Goal: Information Seeking & Learning: Check status

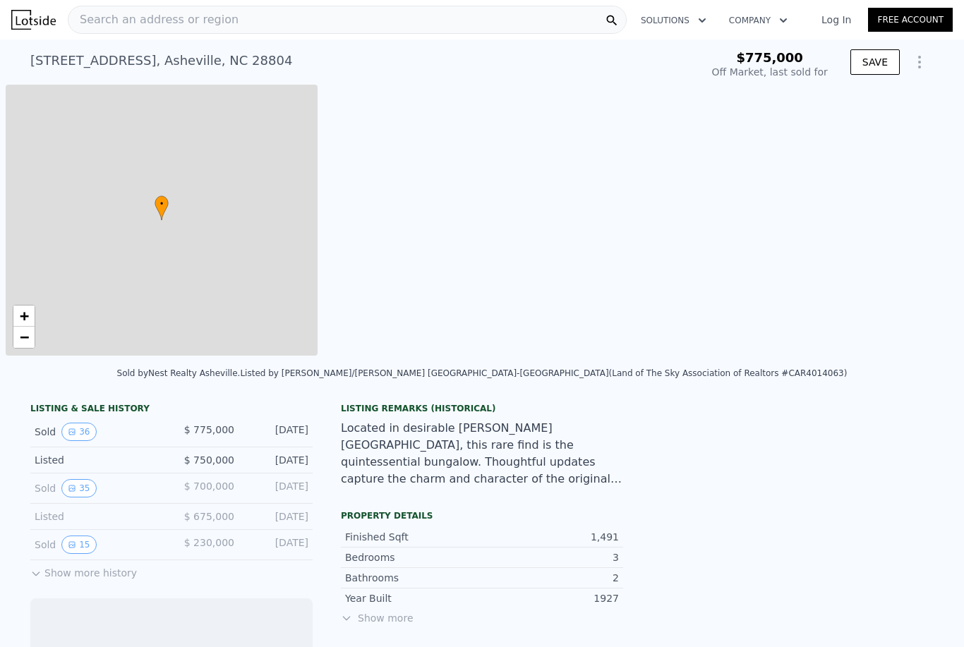
scroll to position [0, 6]
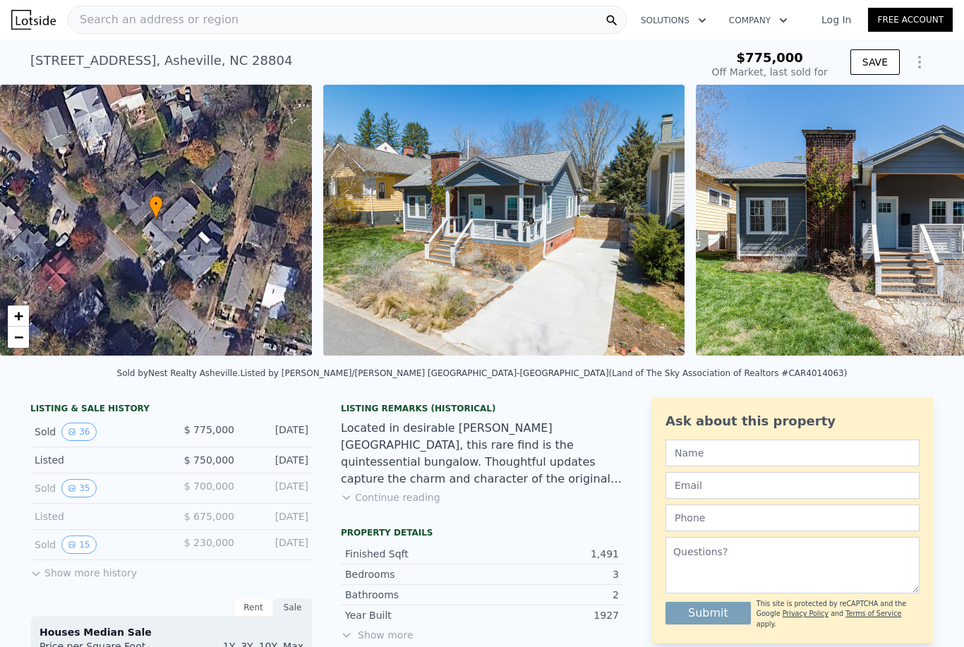
type input "-$ 831,946"
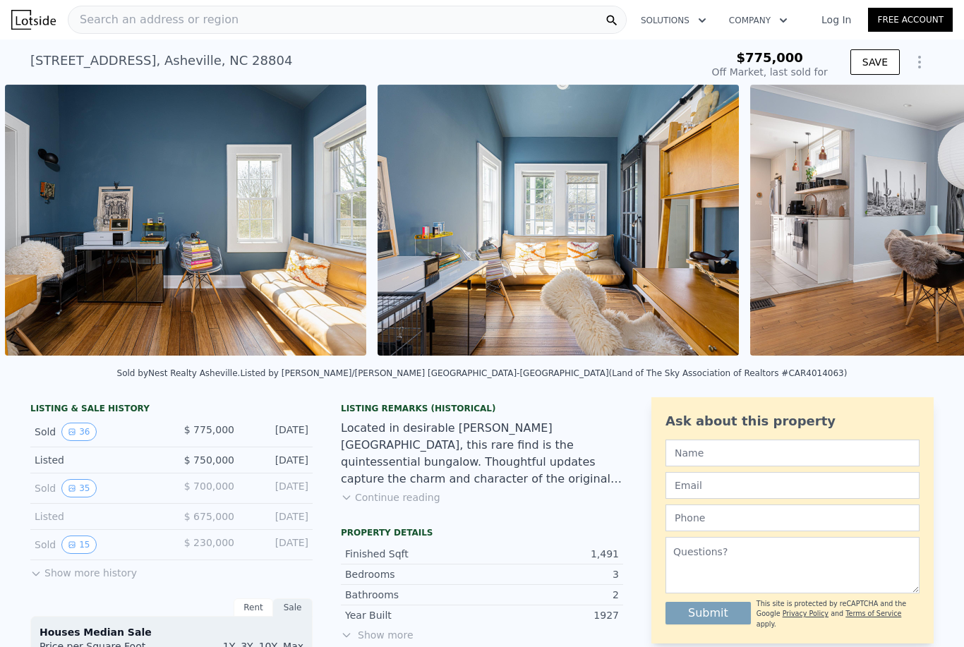
scroll to position [0, 2931]
click at [615, 321] on img at bounding box center [558, 220] width 361 height 271
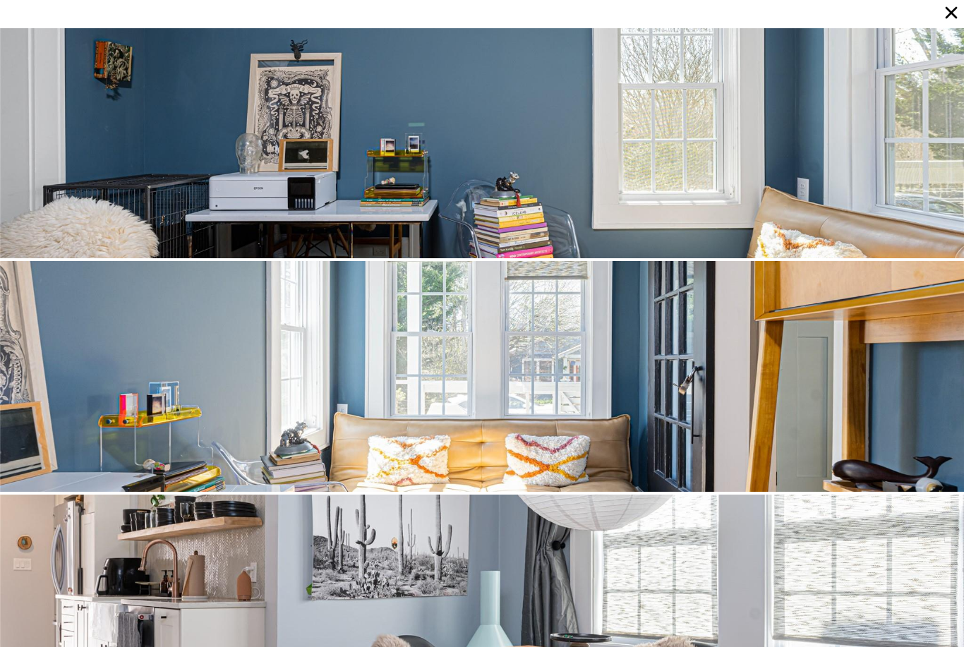
scroll to position [1635, 0]
click at [883, 219] on div at bounding box center [482, 143] width 964 height 231
click at [665, 143] on div at bounding box center [482, 143] width 964 height 231
click at [739, 184] on div at bounding box center [482, 143] width 964 height 231
click at [739, 183] on div at bounding box center [482, 143] width 964 height 231
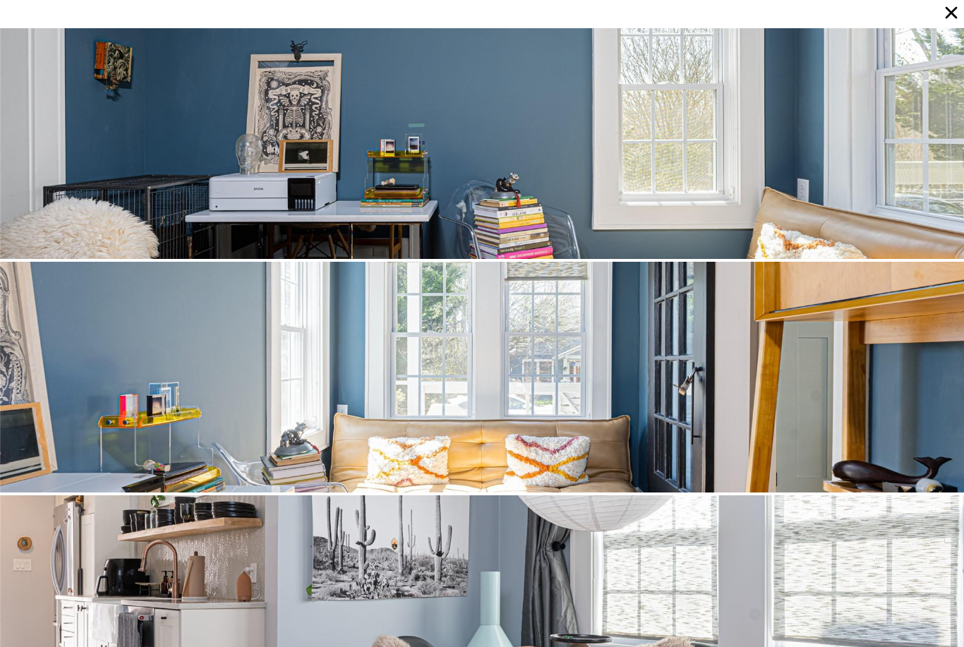
click at [750, 186] on div at bounding box center [482, 143] width 964 height 231
click at [749, 186] on div at bounding box center [482, 143] width 964 height 231
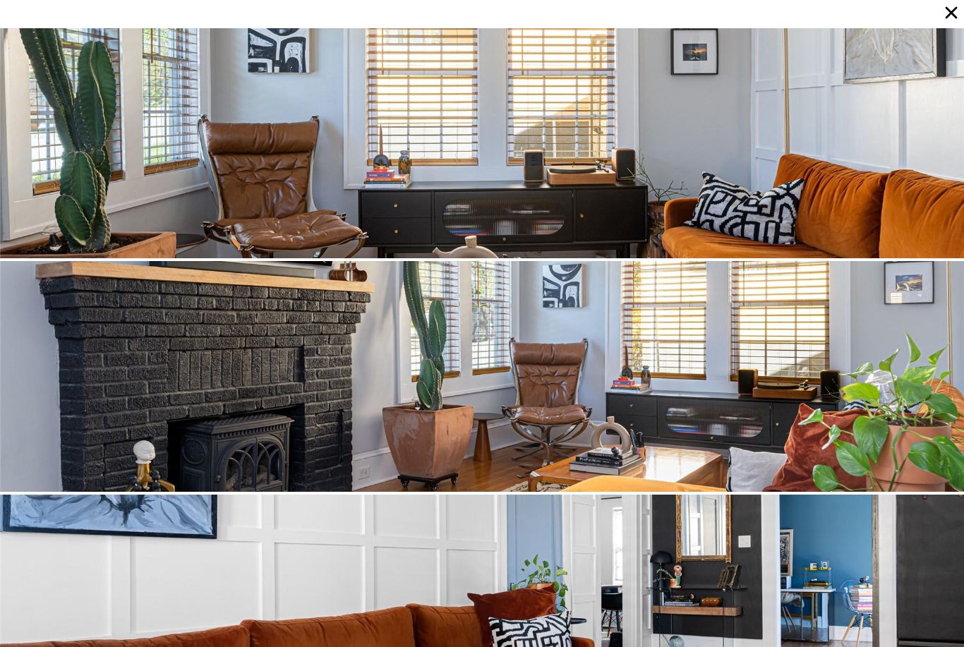
scroll to position [701, 0]
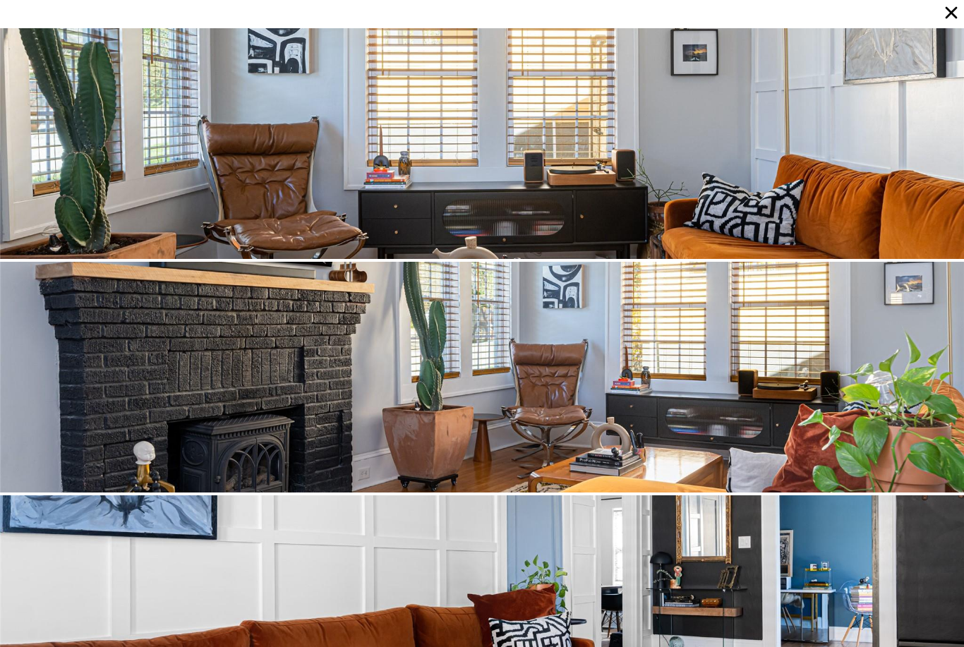
click at [949, 21] on icon at bounding box center [951, 13] width 20 height 20
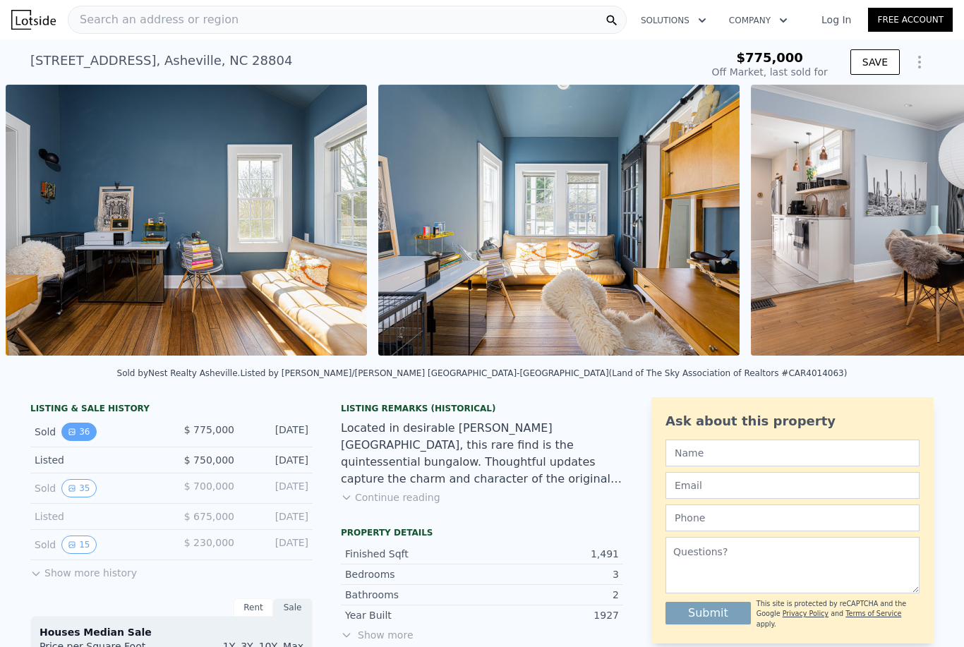
click at [86, 428] on button "36" at bounding box center [78, 432] width 35 height 18
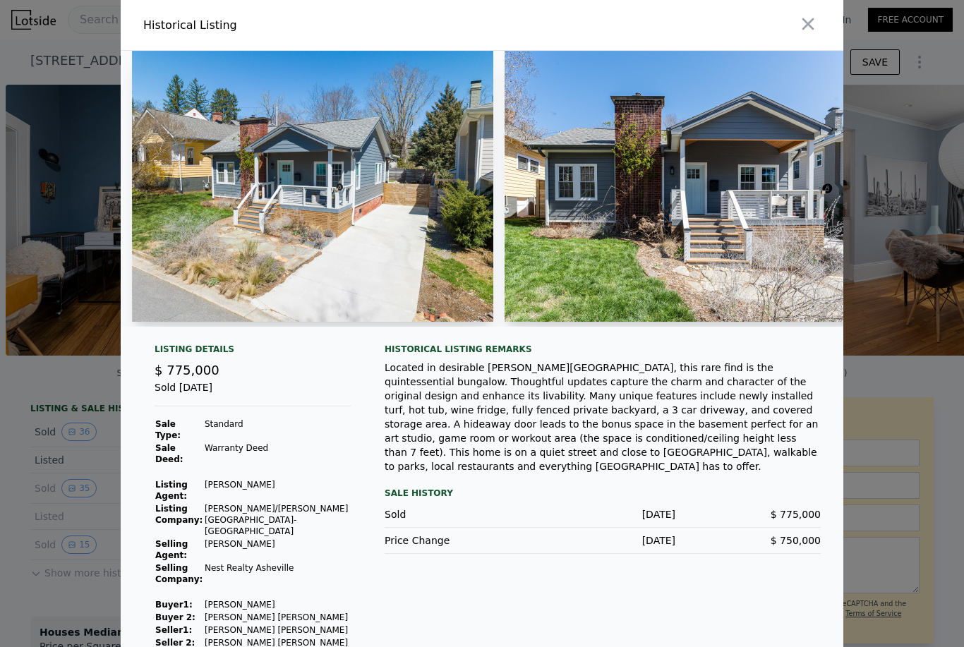
click at [360, 215] on img at bounding box center [312, 186] width 361 height 271
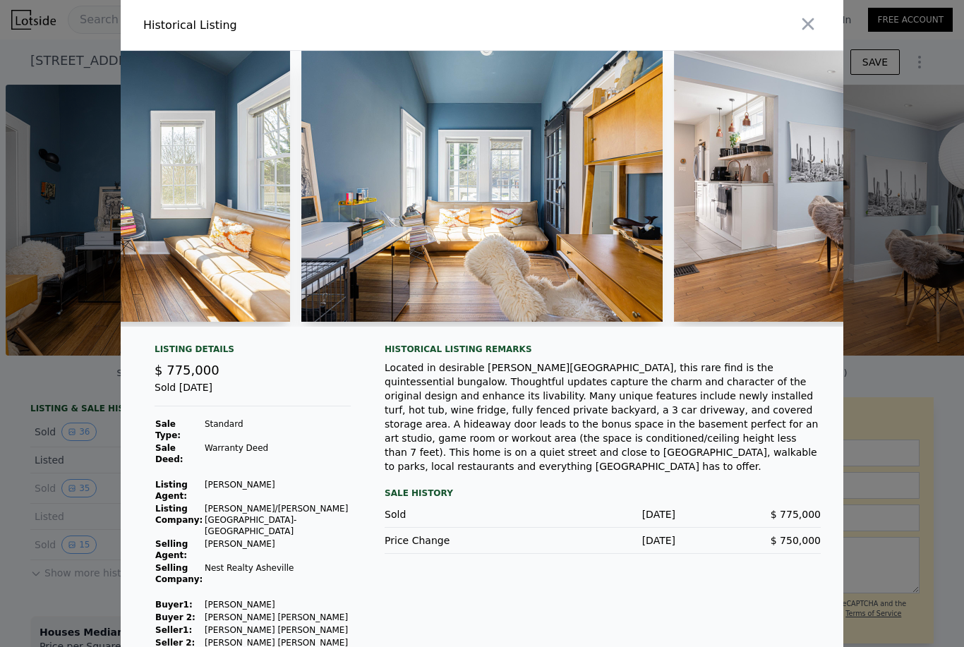
scroll to position [0, 2812]
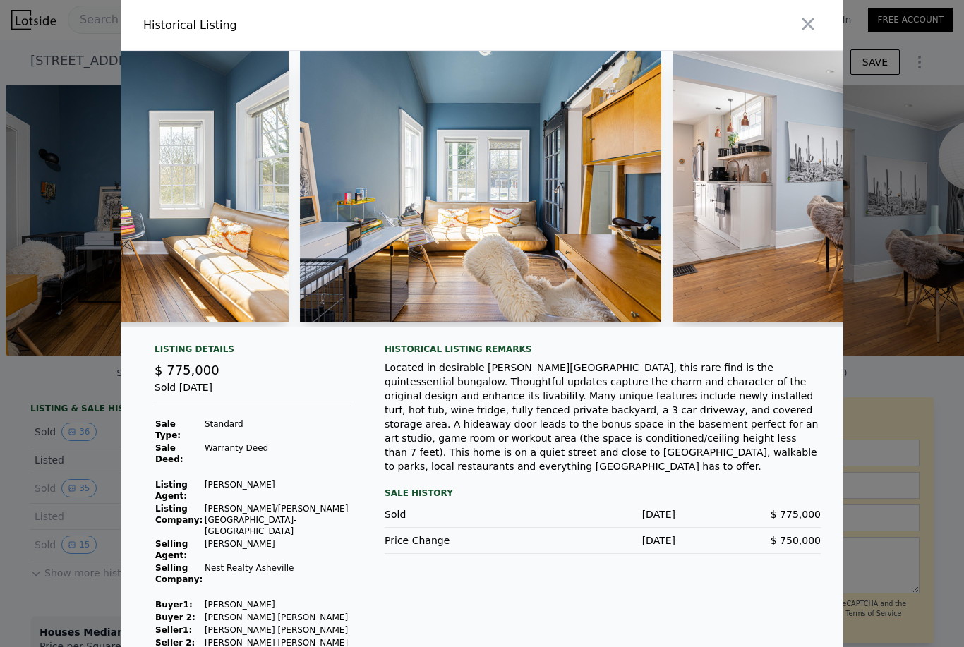
click at [548, 322] on img at bounding box center [480, 186] width 361 height 271
click at [555, 311] on img at bounding box center [480, 186] width 361 height 271
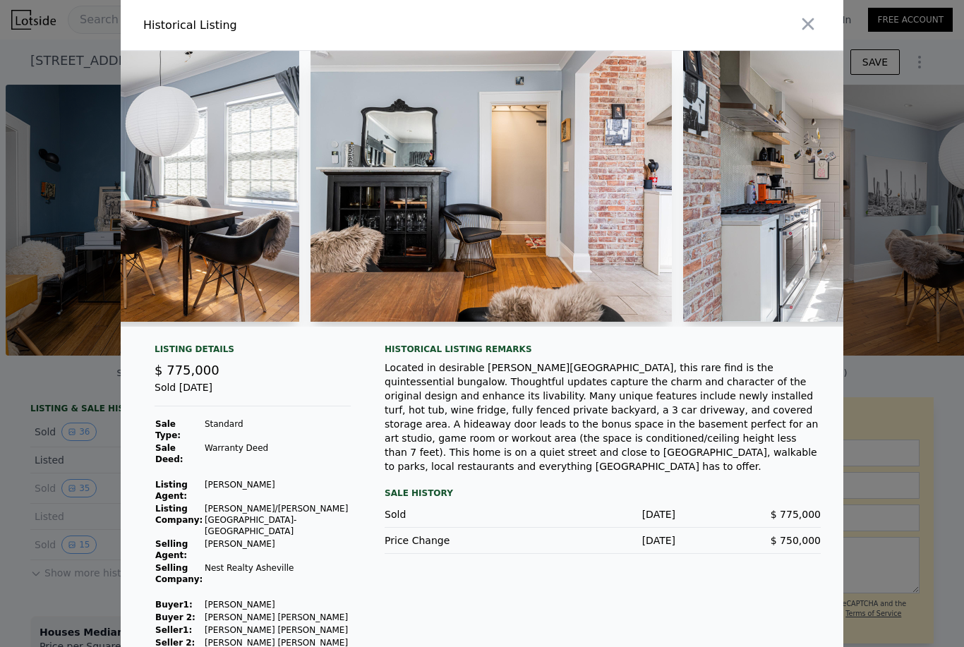
scroll to position [0, 0]
click at [820, 37] on button "button" at bounding box center [807, 23] width 25 height 25
